Goal: Task Accomplishment & Management: Complete application form

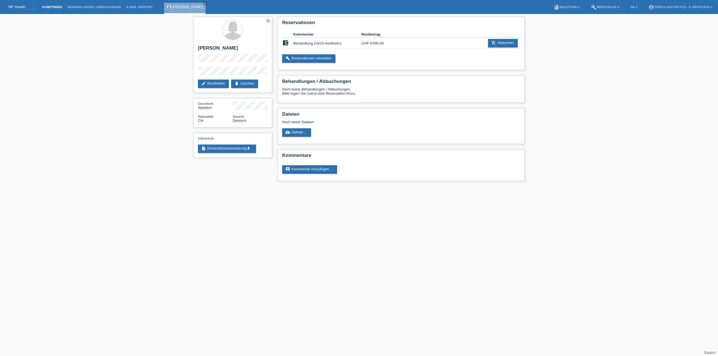
click at [44, 7] on link "Kund*innen" at bounding box center [52, 6] width 25 height 3
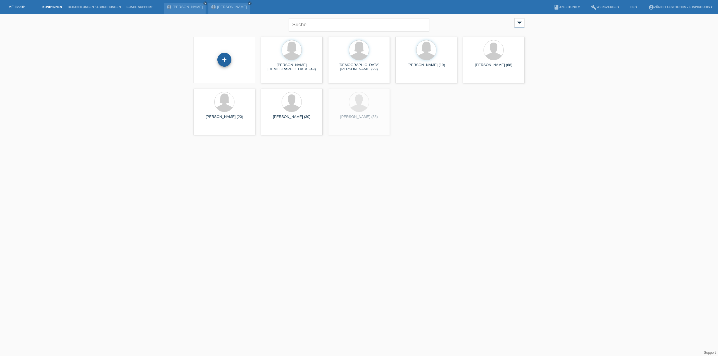
click at [229, 58] on div "+" at bounding box center [224, 60] width 14 height 14
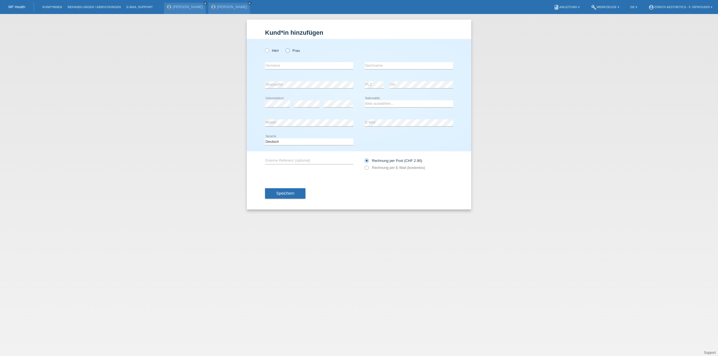
click at [293, 49] on label "Frau" at bounding box center [292, 51] width 14 height 4
click at [289, 49] on input "Frau" at bounding box center [287, 51] width 4 height 4
radio input "true"
click at [297, 68] on input "text" at bounding box center [309, 65] width 88 height 7
type input "[PERSON_NAME]"
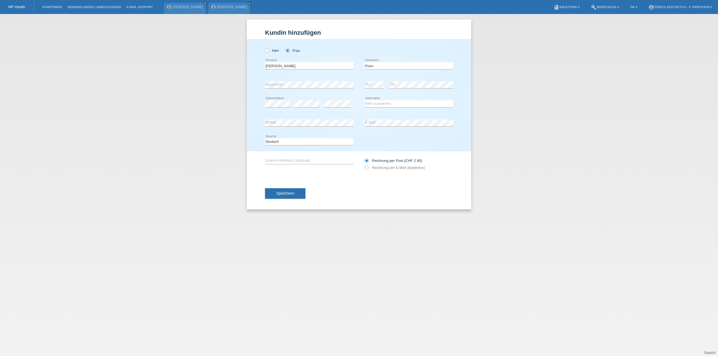
click at [119, 54] on div "Kund*in hinzufügen Kunde hinzufügen Kundin hinzufügen Herr Frau Isabelle error …" at bounding box center [359, 185] width 718 height 342
click at [402, 66] on input "Fioro" at bounding box center [408, 65] width 88 height 7
type input "Fioroni"
click at [384, 107] on icon at bounding box center [408, 107] width 88 height 0
click at [384, 102] on select "Bitte auswählen... Schweiz Deutschland Liechtenstein Österreich ------------ Af…" at bounding box center [408, 103] width 88 height 7
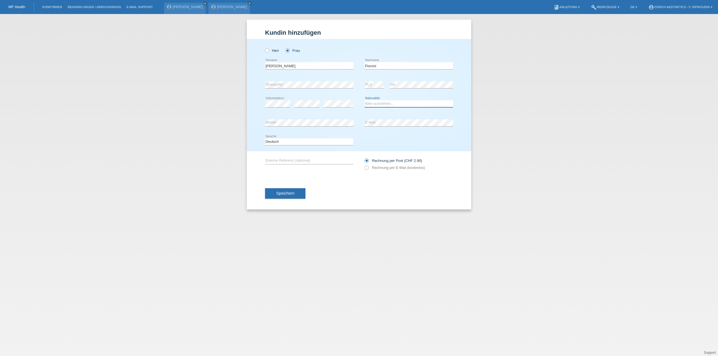
select select "CH"
click at [364, 100] on select "Bitte auswählen... Schweiz Deutschland Liechtenstein Österreich ------------ Af…" at bounding box center [408, 103] width 88 height 7
click at [289, 119] on div "error Mobile" at bounding box center [309, 123] width 88 height 19
click at [383, 167] on label "Rechnung per E-Mail (kostenlos)" at bounding box center [394, 168] width 60 height 4
click at [368, 167] on input "Rechnung per E-Mail (kostenlos)" at bounding box center [366, 169] width 4 height 7
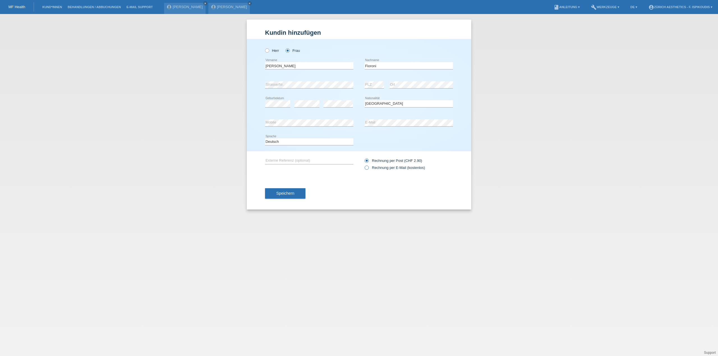
radio input "true"
click at [286, 193] on span "Speichern" at bounding box center [285, 193] width 18 height 4
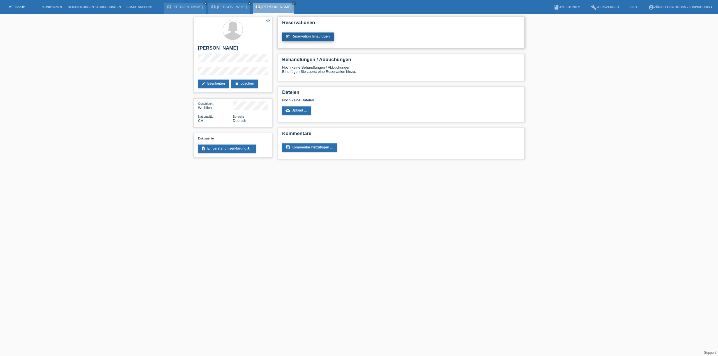
click at [326, 40] on link "post_add Reservation hinzufügen" at bounding box center [308, 37] width 52 height 8
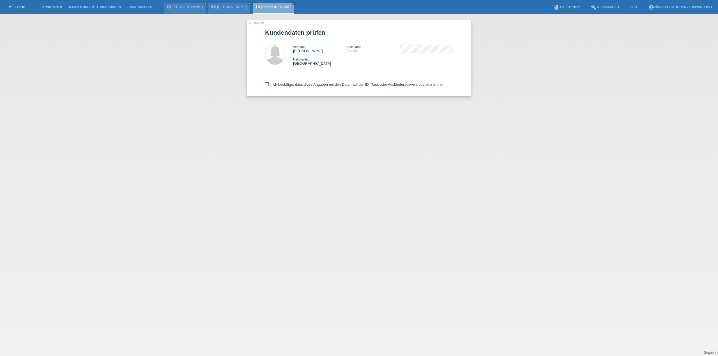
click at [280, 82] on label "Ich bestätige, dass diese Angaben mit den Daten auf der ID, Pass oder Ausländer…" at bounding box center [355, 84] width 180 height 4
click at [269, 82] on input "Ich bestätige, dass diese Angaben mit den Daten auf der ID, Pass oder Ausländer…" at bounding box center [267, 84] width 4 height 4
checkbox input "true"
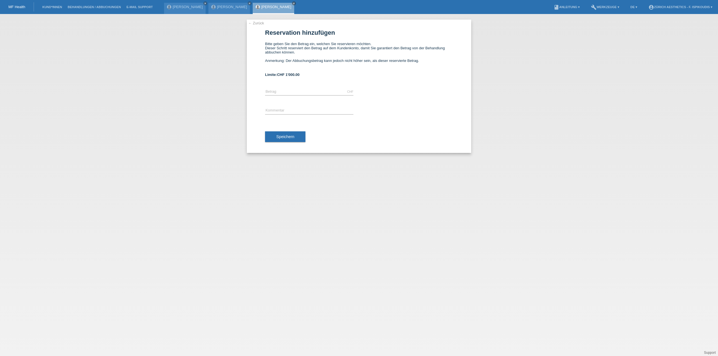
click at [259, 19] on div "← Zurück Reservation hinzufügen Bitte geben Sie den Betrag ein, welchen Sie res…" at bounding box center [359, 185] width 718 height 342
click at [259, 23] on link "← Zurück" at bounding box center [256, 23] width 16 height 4
